Goal: Information Seeking & Learning: Learn about a topic

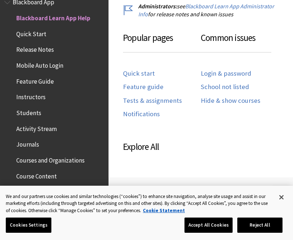
scroll to position [505, 0]
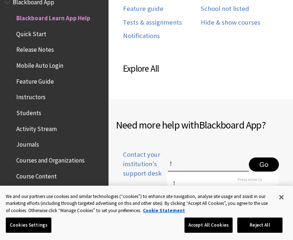
type input "！"
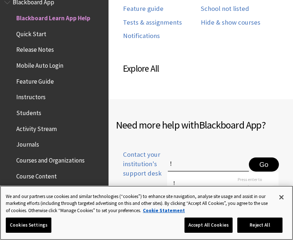
click at [285, 195] on button "Close" at bounding box center [281, 197] width 16 height 16
